Goal: Ask a question

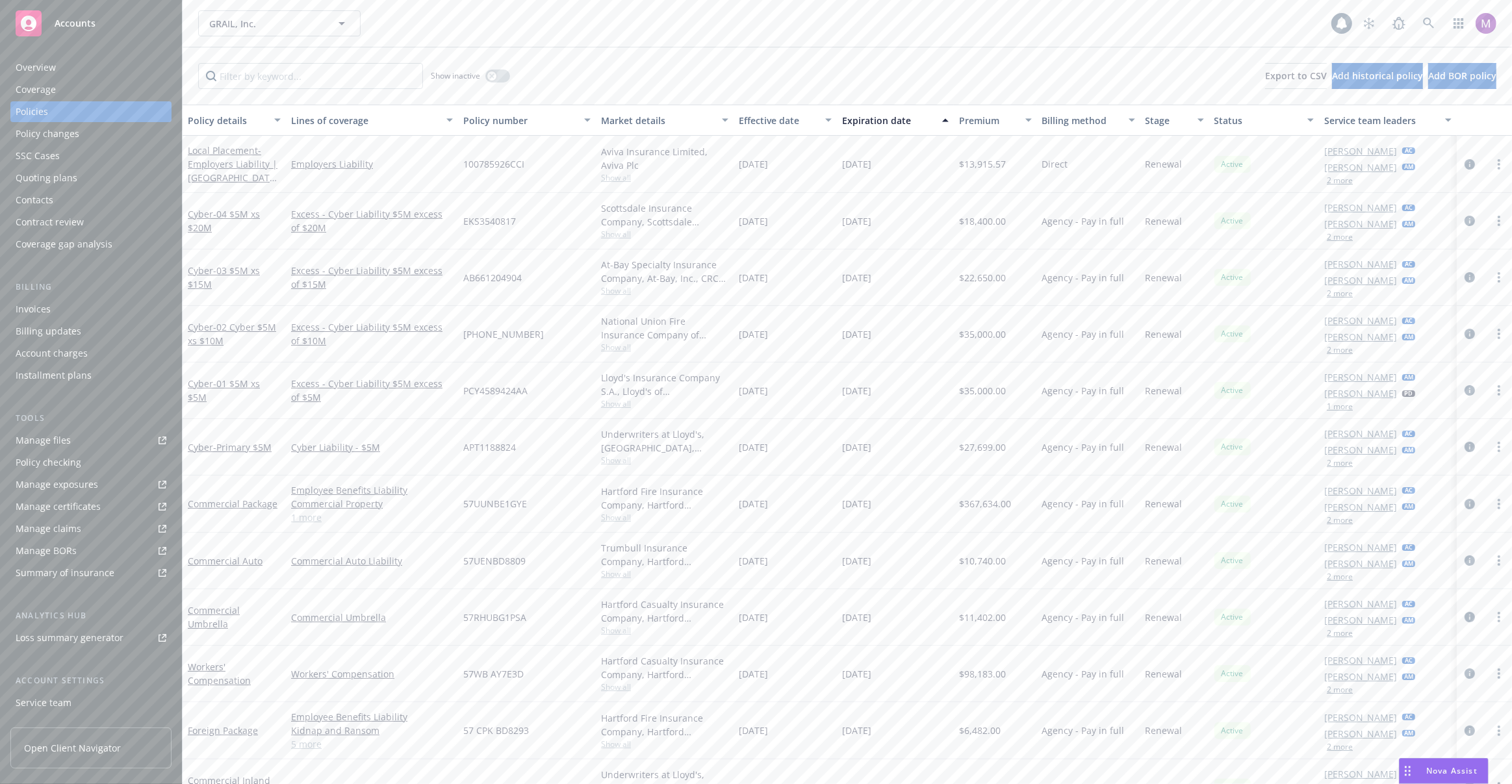
click at [1428, 765] on span "Nova Assist" at bounding box center [1452, 771] width 51 height 11
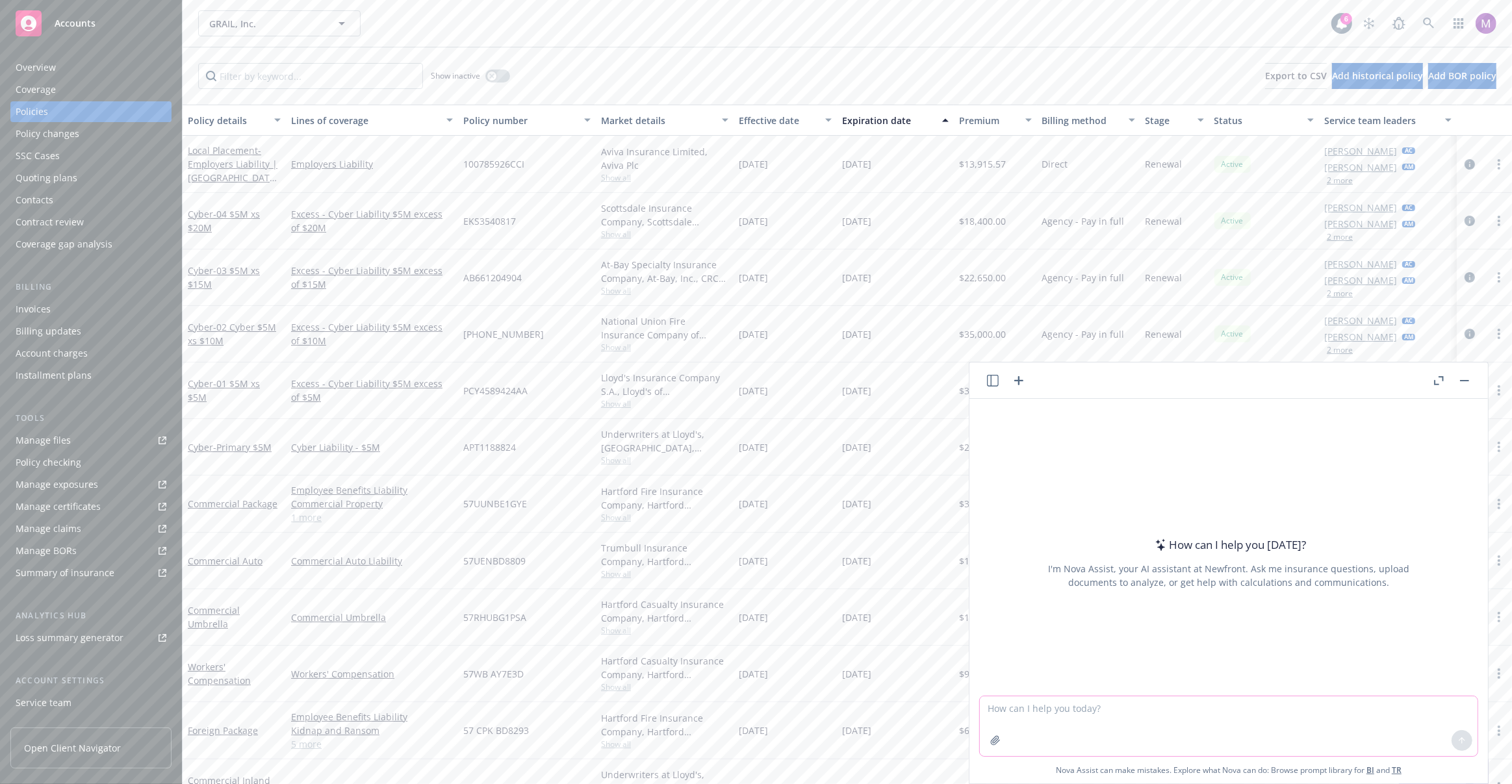
click at [1138, 712] on textarea at bounding box center [1229, 726] width 498 height 60
paste textarea "check the binder against the quote and note any discrepancies"
type textarea "check the binder against the quote and note any discrepancies"
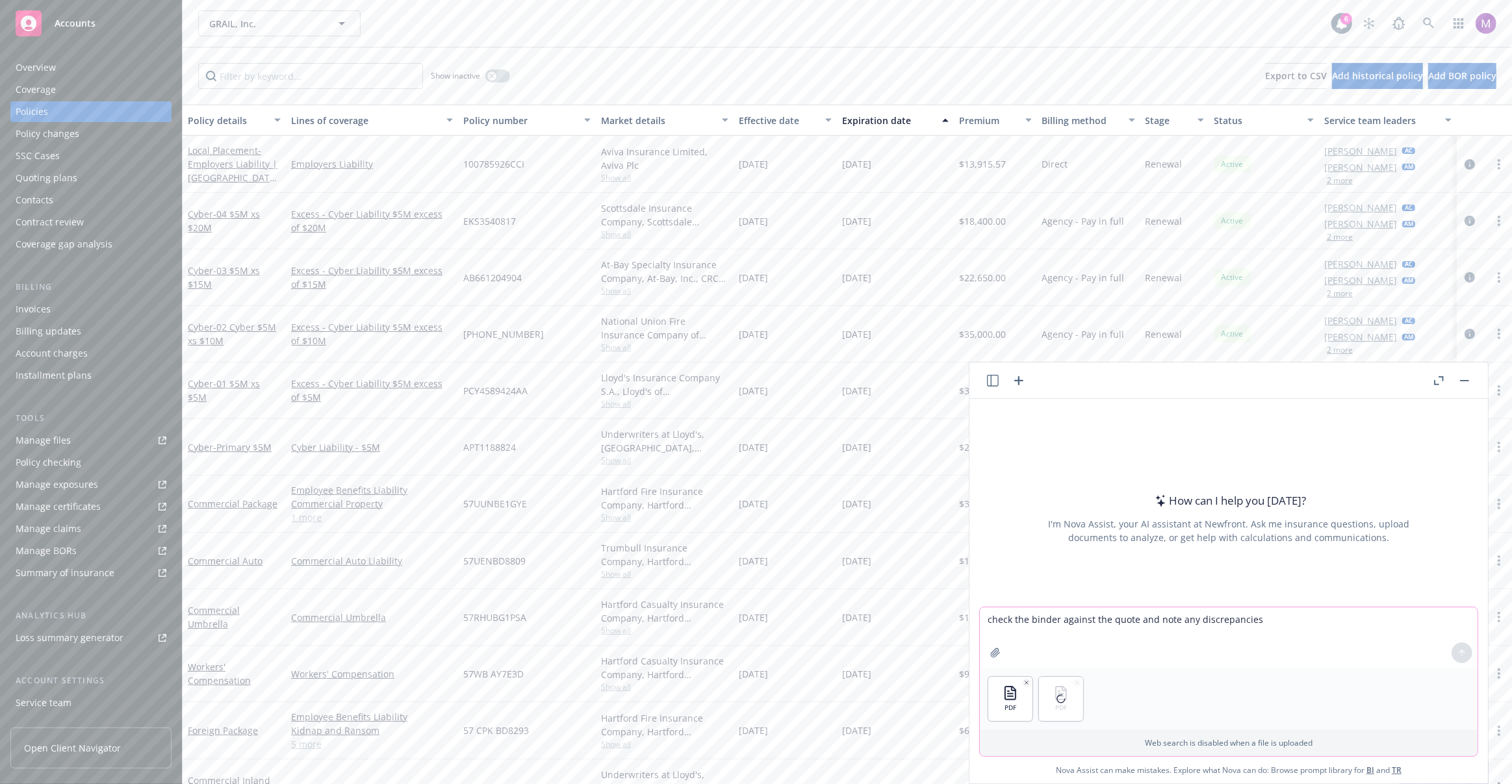
click at [1308, 631] on textarea "check the binder against the quote and note any discrepancies" at bounding box center [1229, 637] width 498 height 61
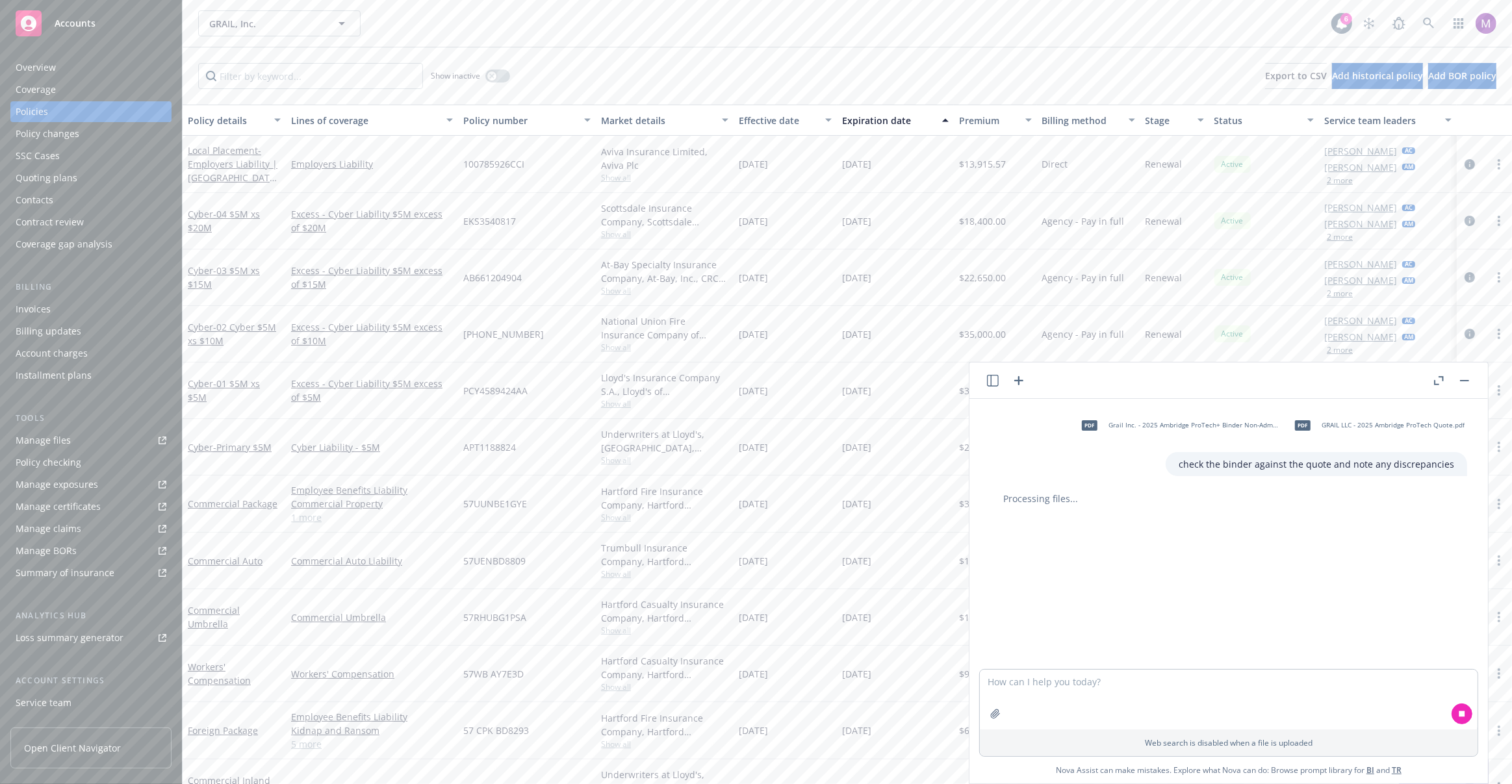
click at [1437, 380] on icon "button" at bounding box center [1439, 380] width 10 height 9
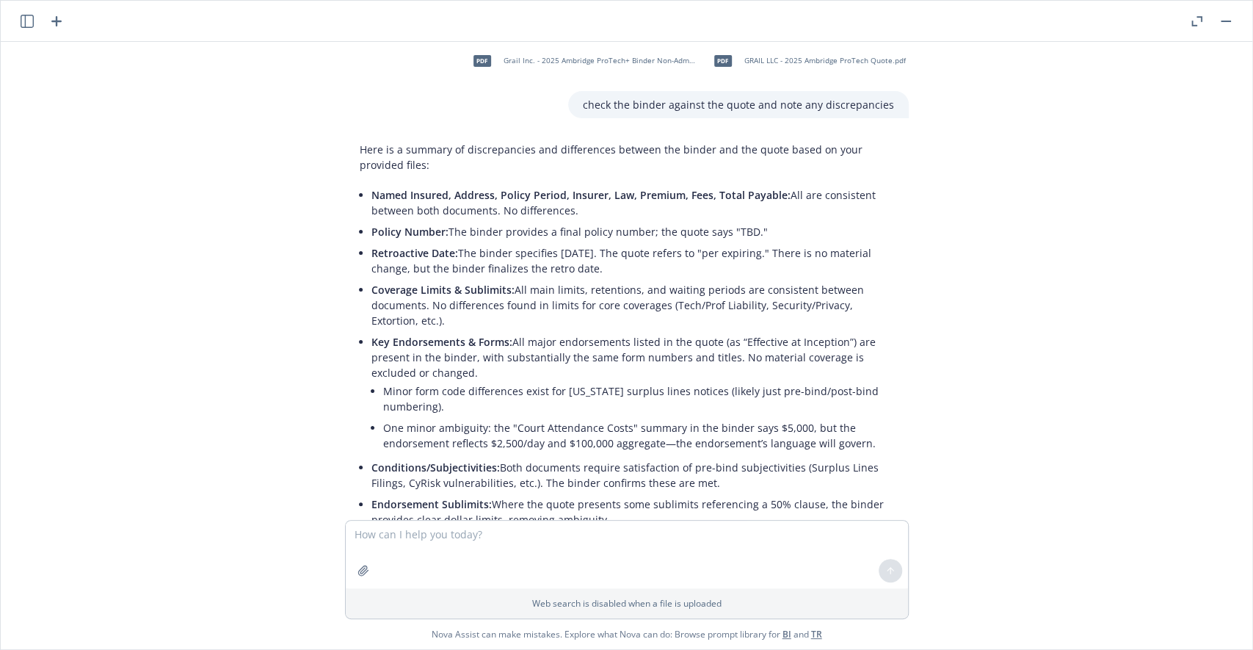
scroll to position [12, 0]
click at [584, 539] on textarea at bounding box center [627, 554] width 562 height 68
type textarea "what"
paste textarea "What does it mean for the retroactive date to be per expiring?"
type textarea "What does it mean for the retroactive date to be per expiring?"
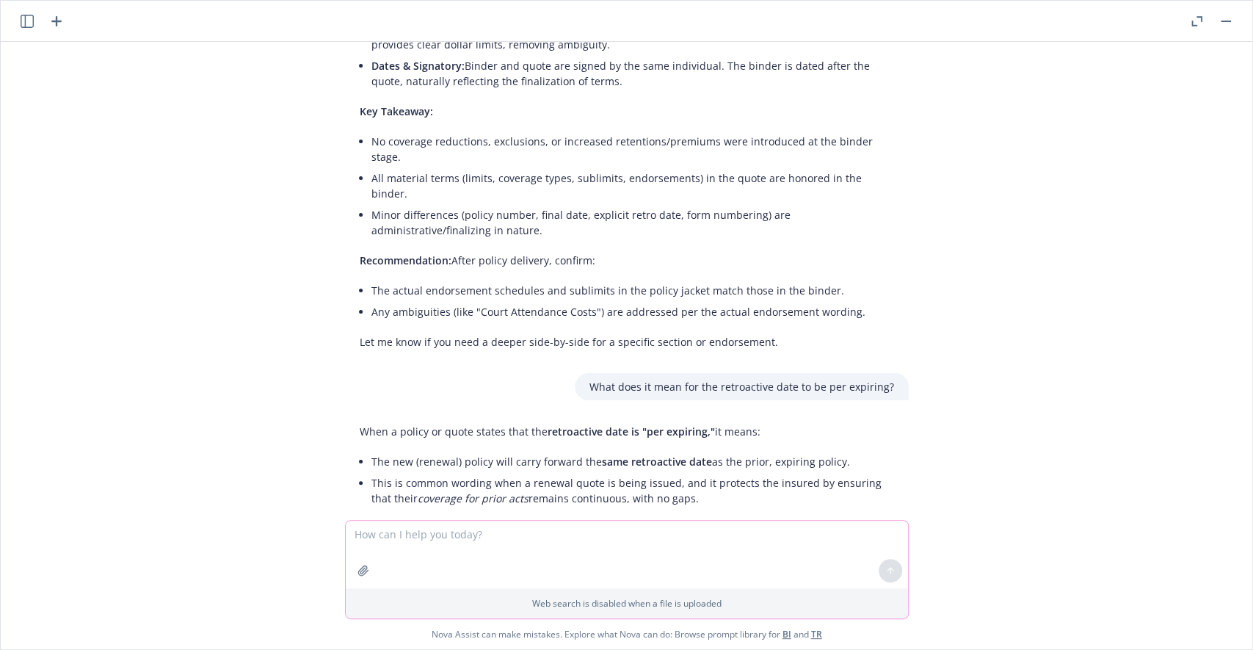
scroll to position [483, 0]
paste textarea "What's an endorsement schedule? Can you explain it like I'm 13?"
type textarea "What's an endorsement schedule? Can you explain it like I'm 13?"
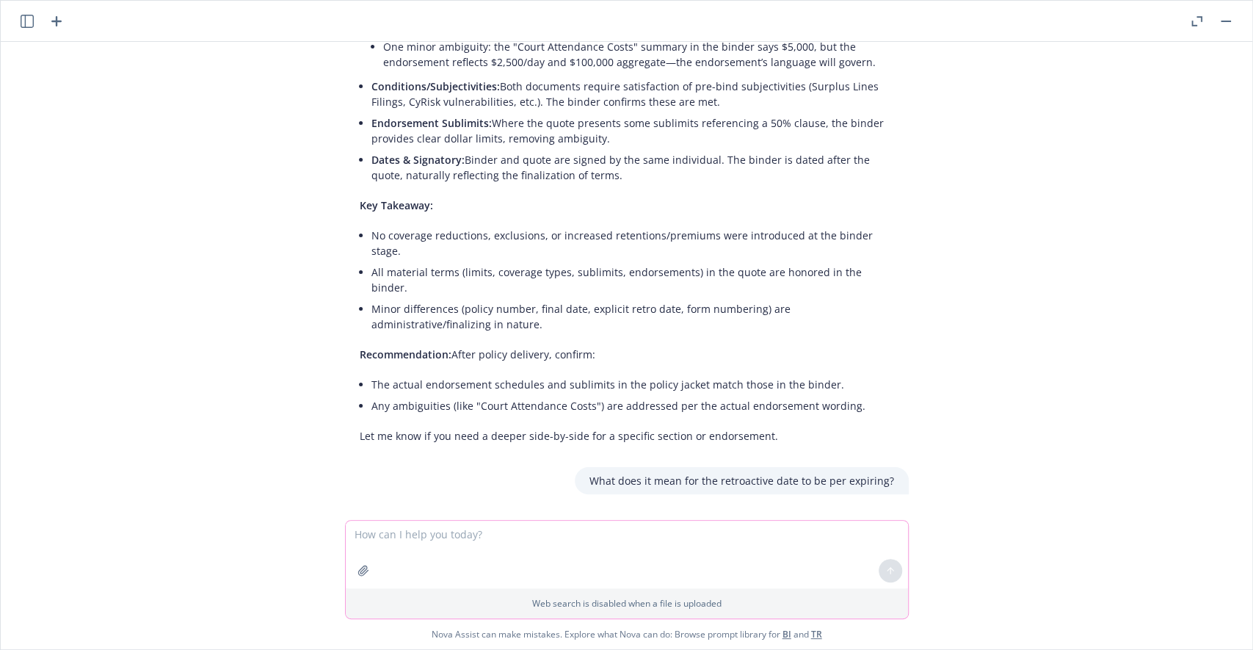
scroll to position [392, 0]
paste textarea "What's a policy jacket?"
type textarea "What's a policy jacket?"
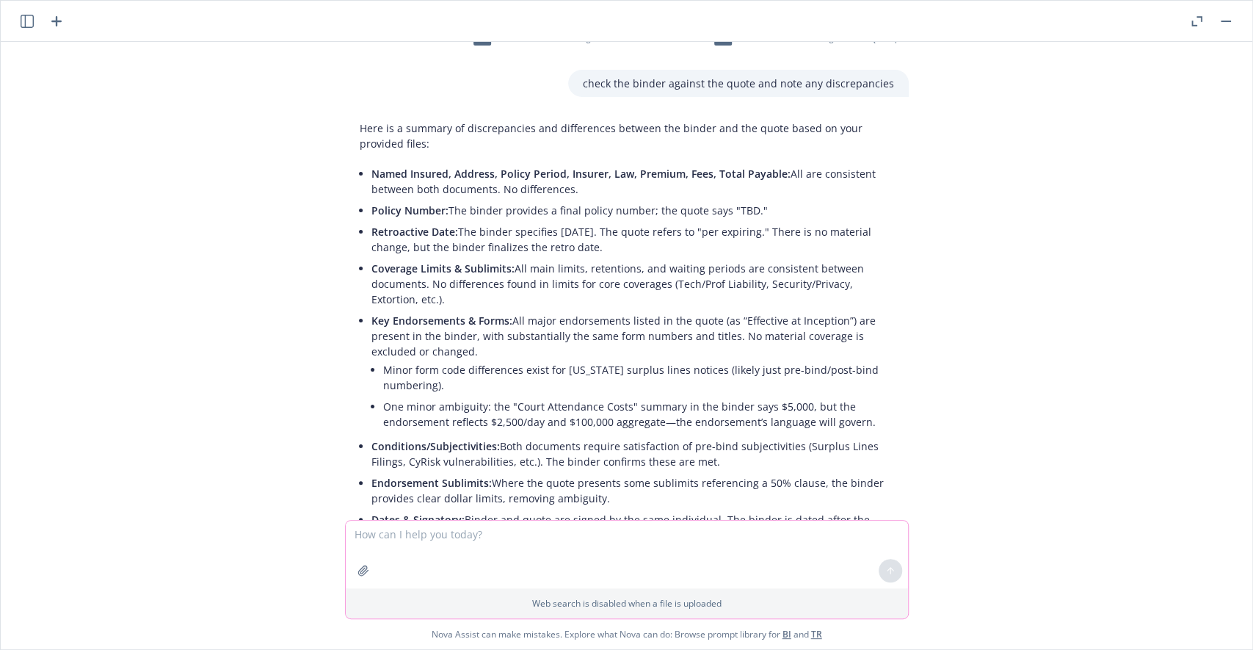
scroll to position [0, 0]
